Goal: Understand process/instructions: Learn how to perform a task or action

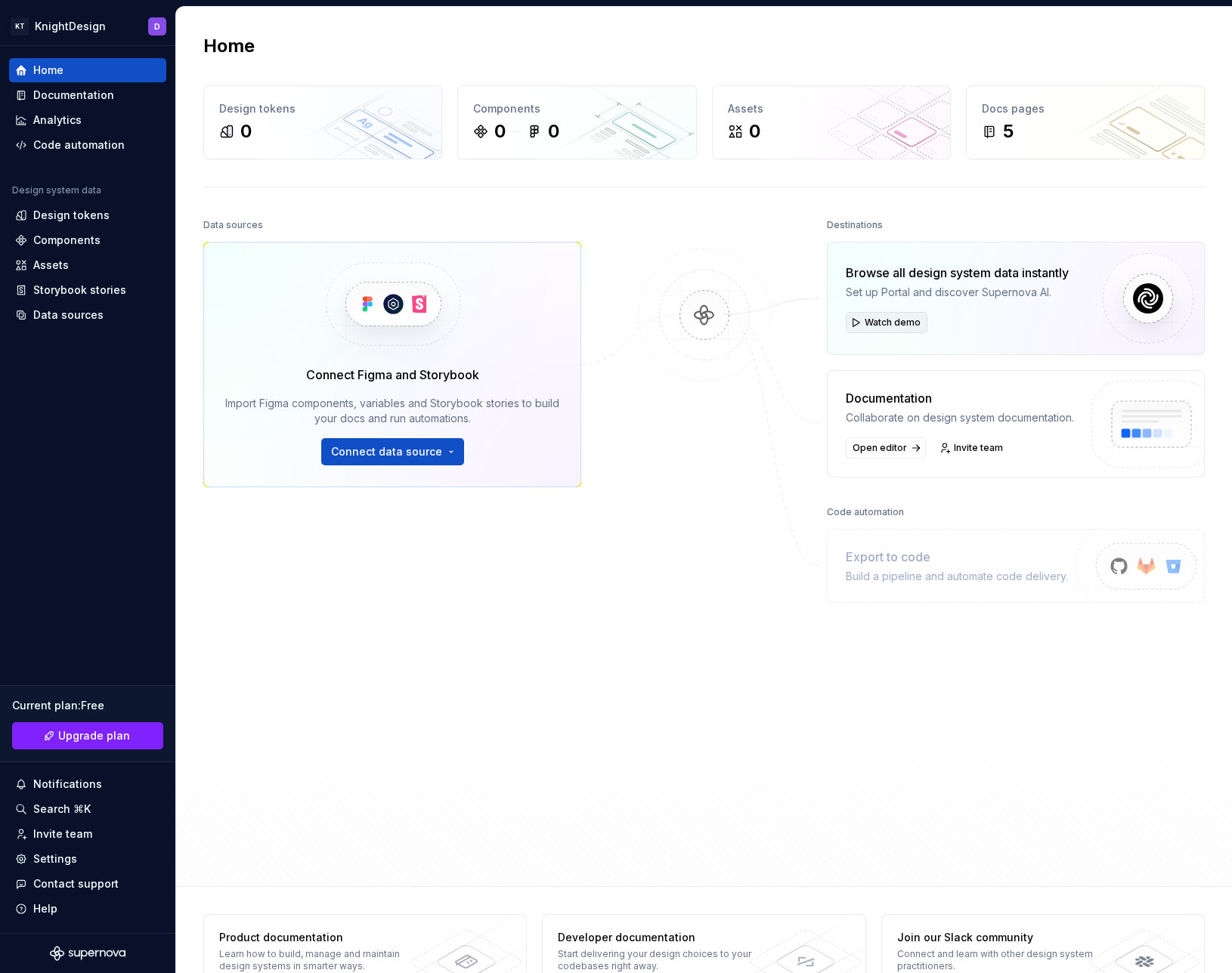
click at [880, 320] on span "Watch demo" at bounding box center [893, 323] width 56 height 12
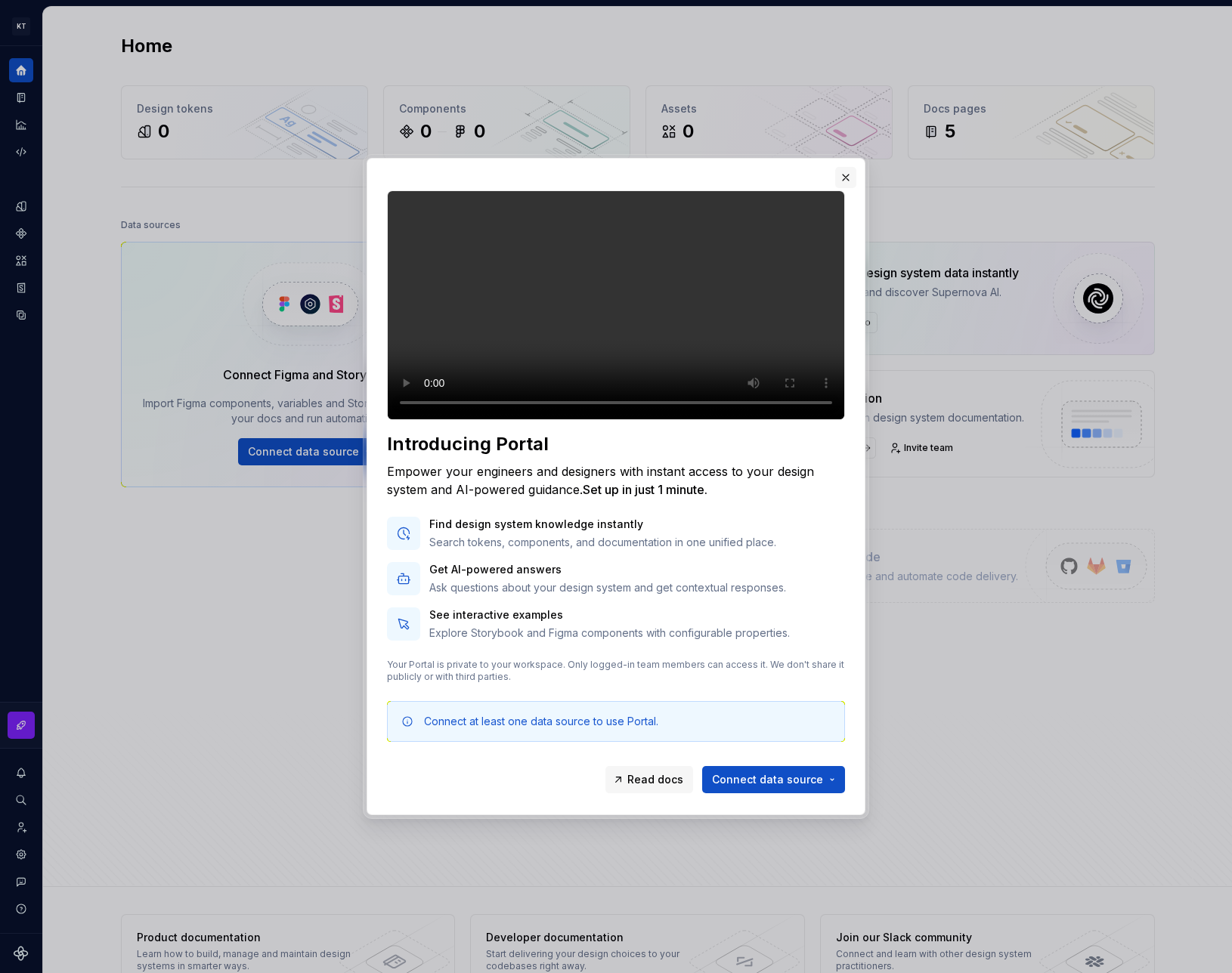
click at [840, 167] on button "button" at bounding box center [846, 177] width 21 height 21
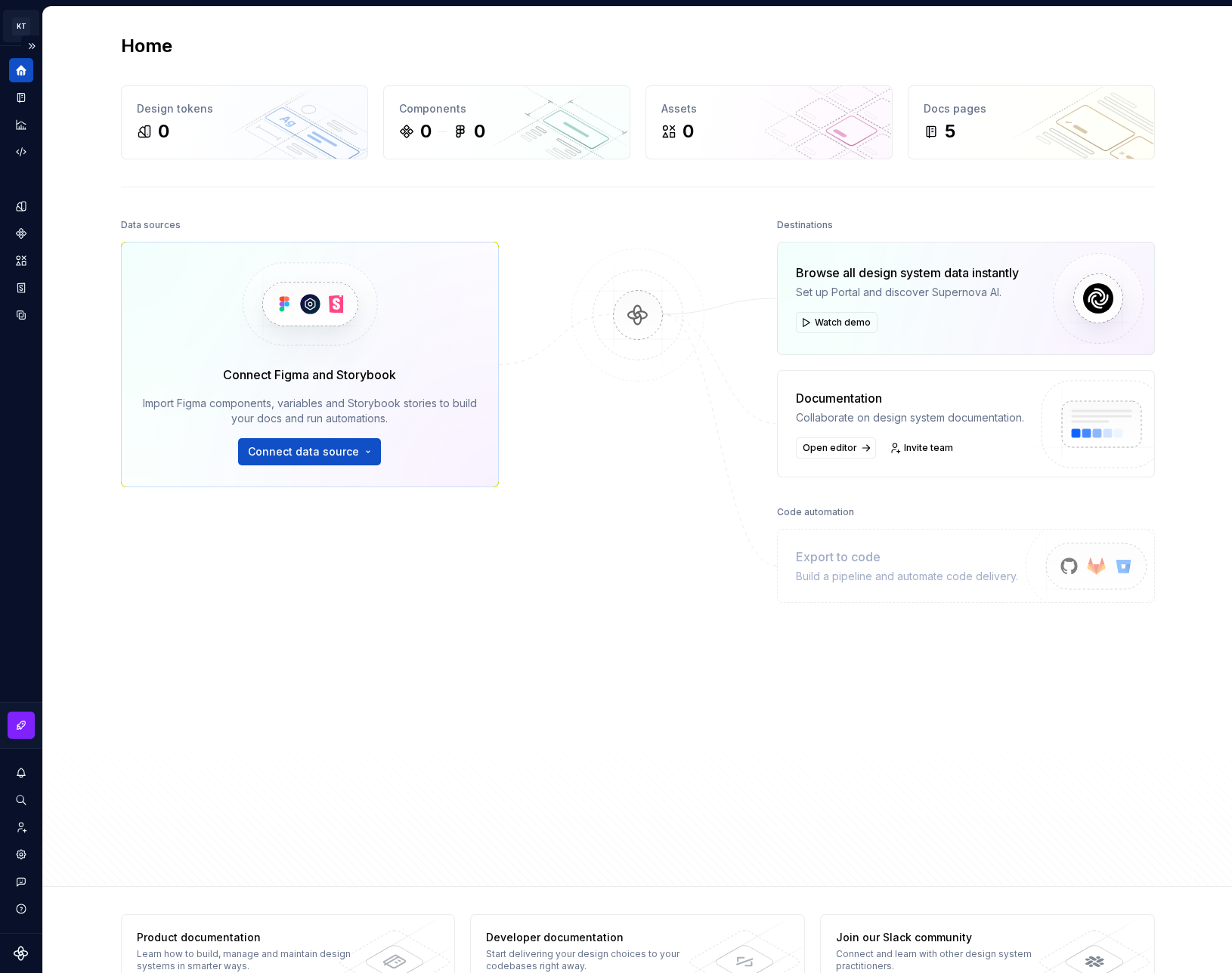
click at [21, 24] on html "KT KnightDesign D Design system data Home Design tokens 0 Components 0 0 Assets…" at bounding box center [616, 486] width 1232 height 973
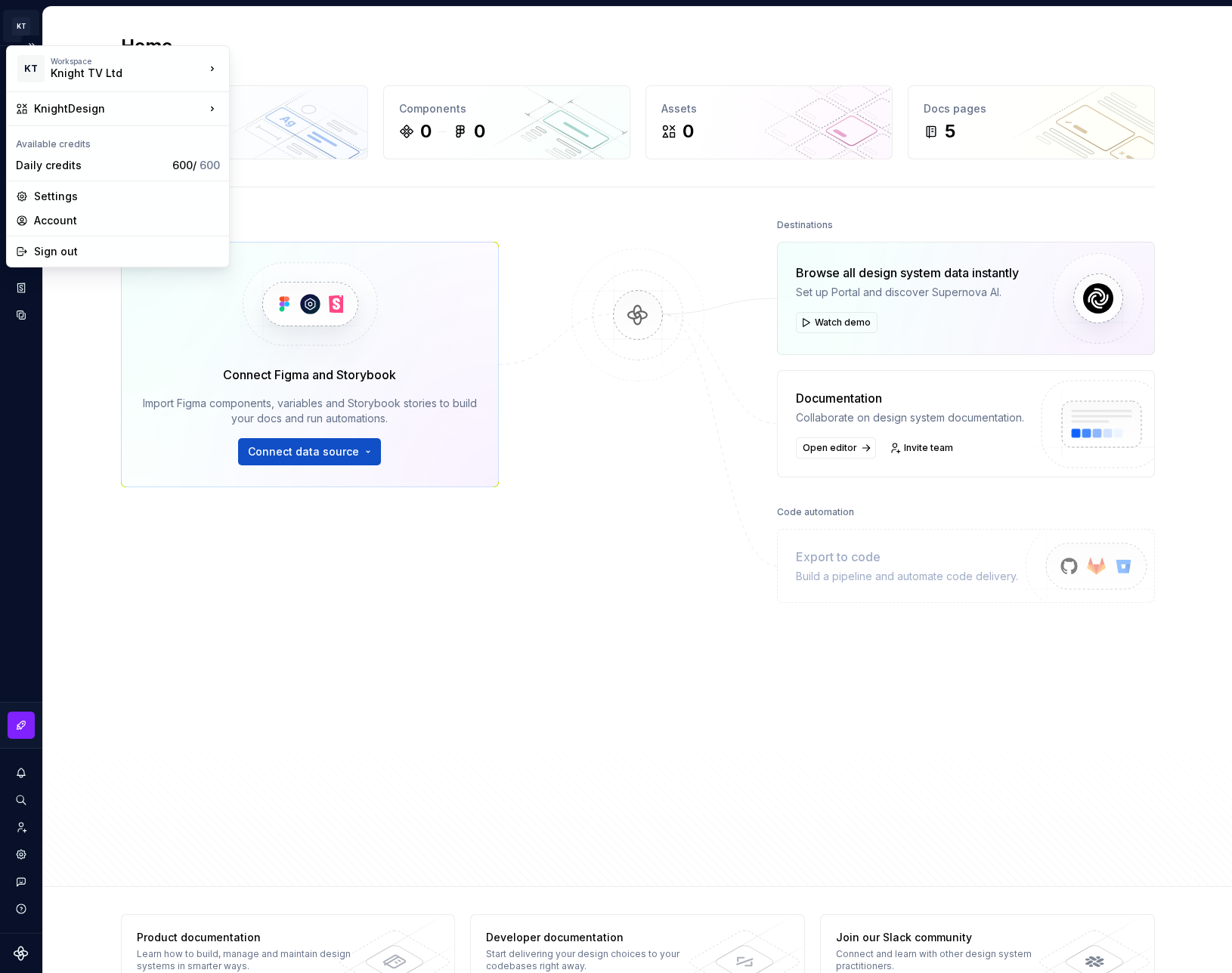
click at [21, 24] on html "KT KnightDesign D Design system data Home Design tokens 0 Components 0 0 Assets…" at bounding box center [616, 486] width 1232 height 973
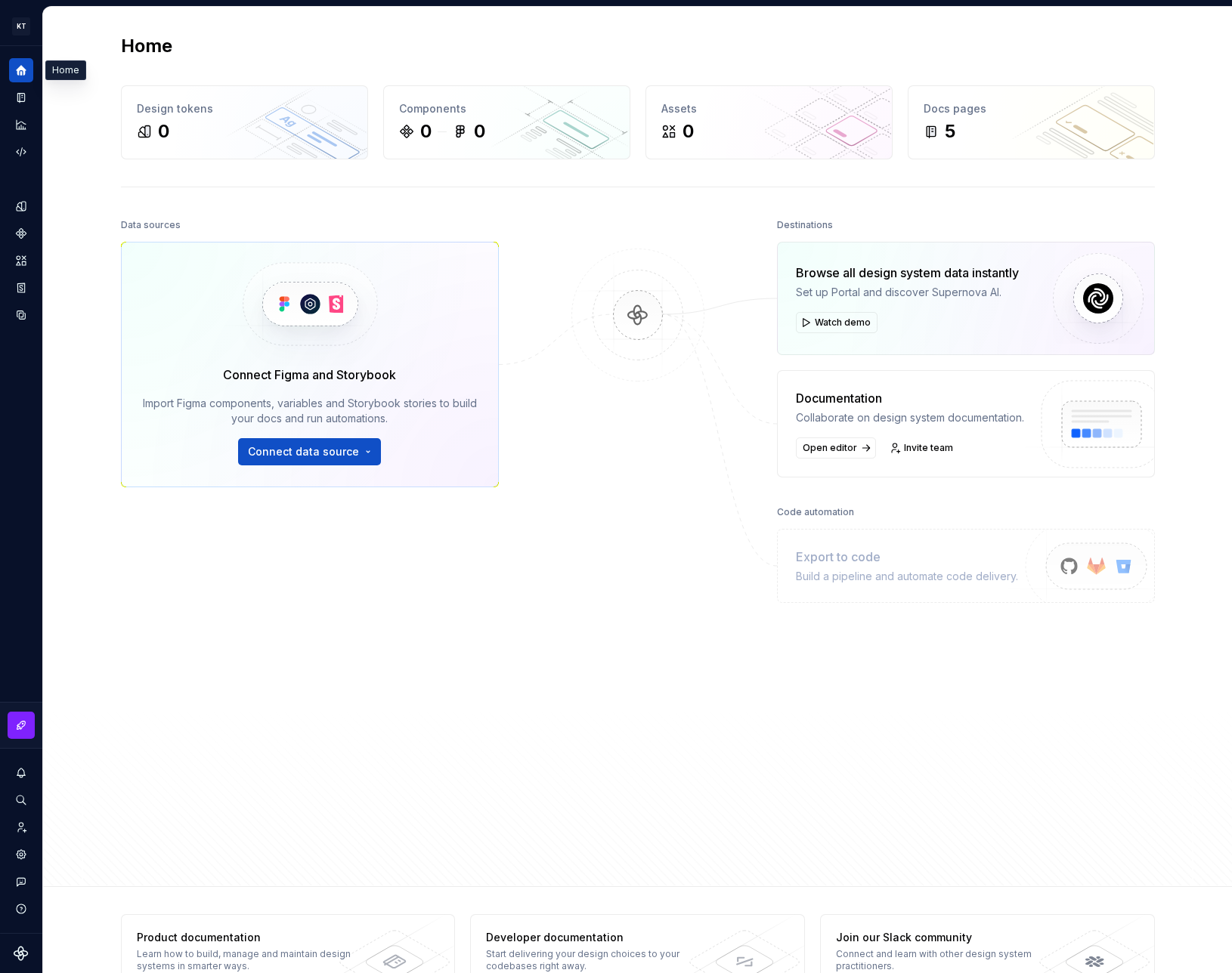
click at [121, 183] on div "Home Design tokens 0 Components 0 0 Assets 0 Docs pages 5 Data sources Connect …" at bounding box center [638, 446] width 1089 height 880
click at [311, 463] on button "Connect data source" at bounding box center [310, 452] width 143 height 27
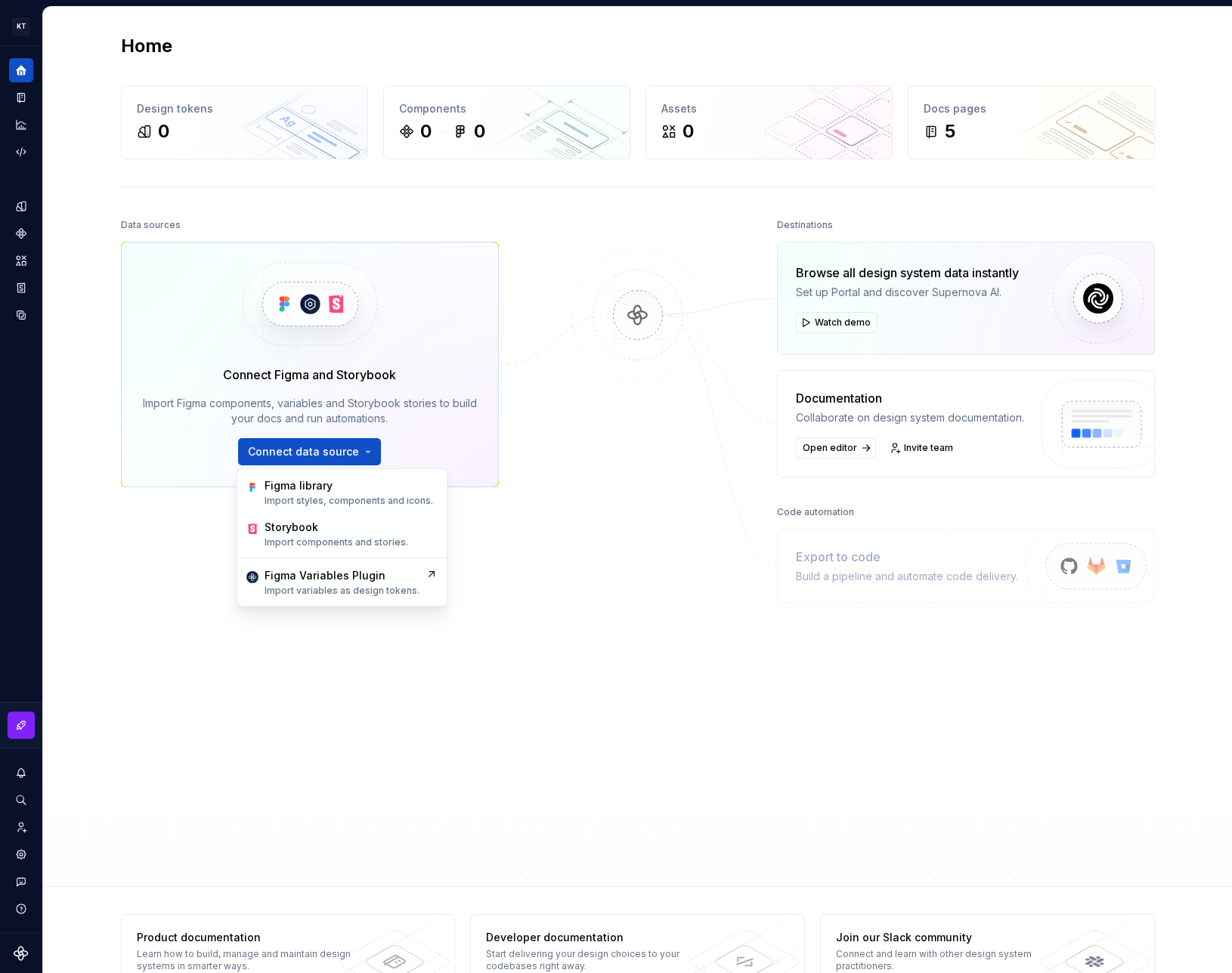
click at [513, 457] on div "Data sources Connect Figma and Storybook Import Figma components, variables and…" at bounding box center [638, 537] width 1035 height 645
